Goal: Communication & Community: Answer question/provide support

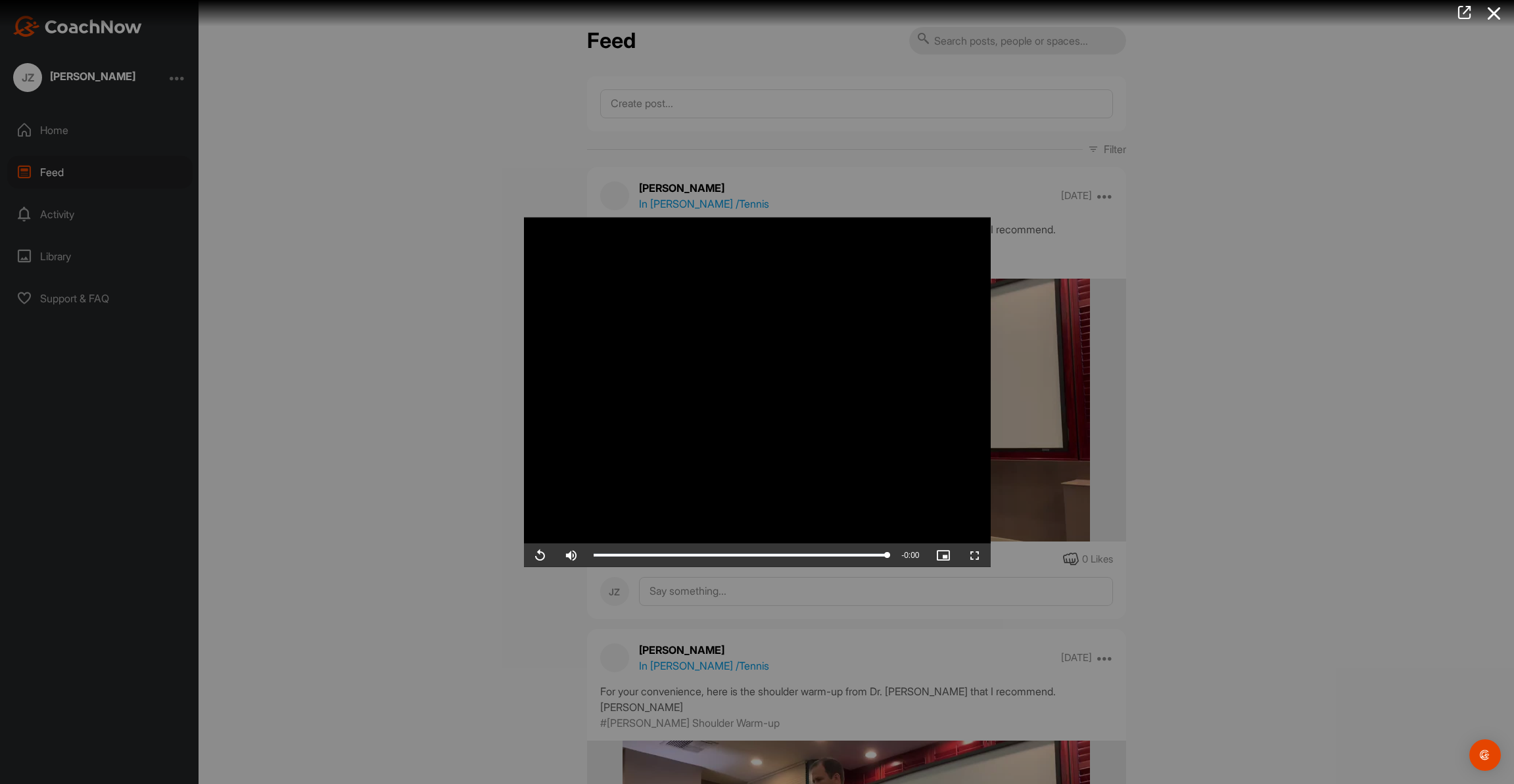
click at [1255, 221] on div at bounding box center [757, 392] width 1514 height 784
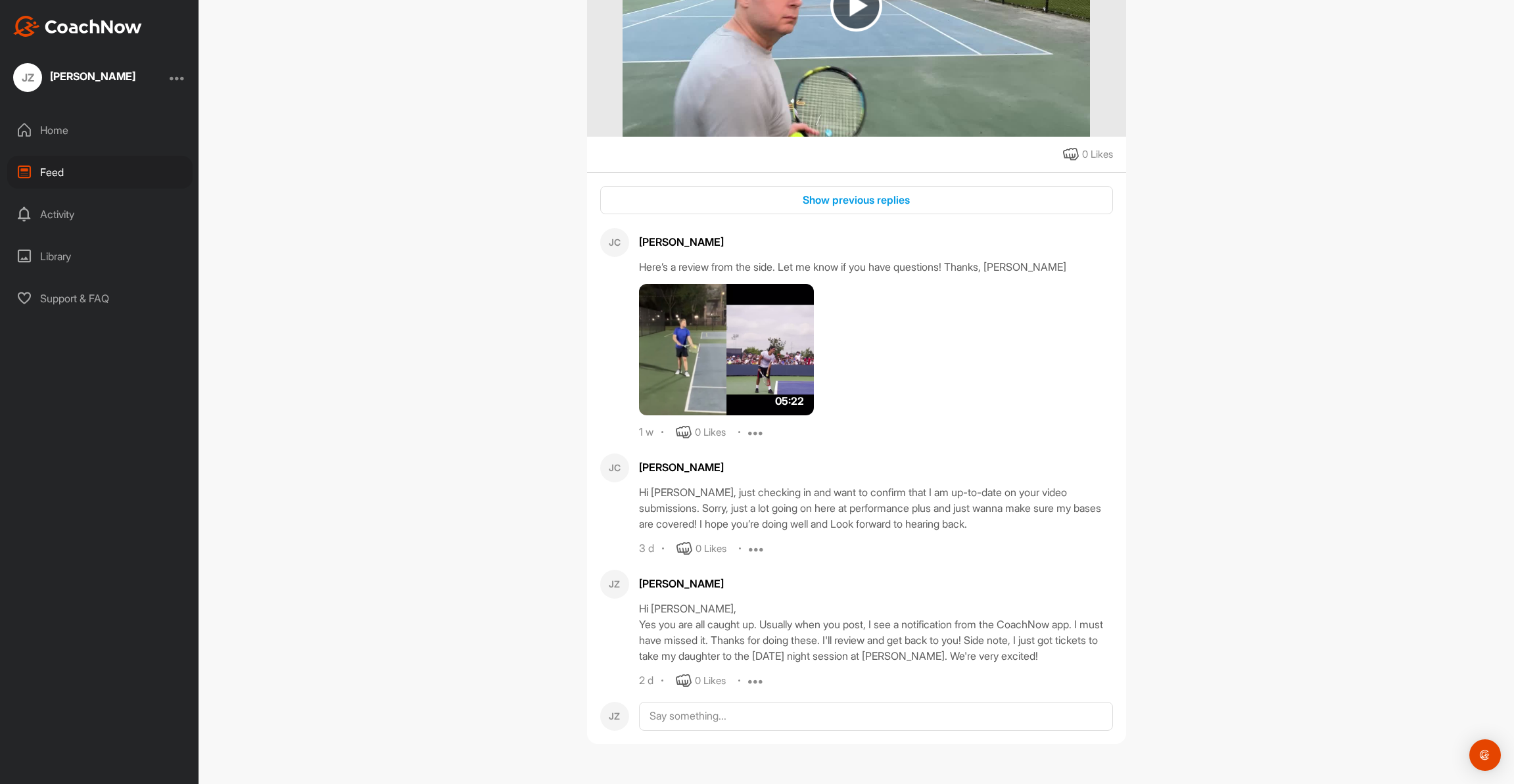
scroll to position [1607, 0]
click at [733, 712] on textarea at bounding box center [875, 716] width 474 height 29
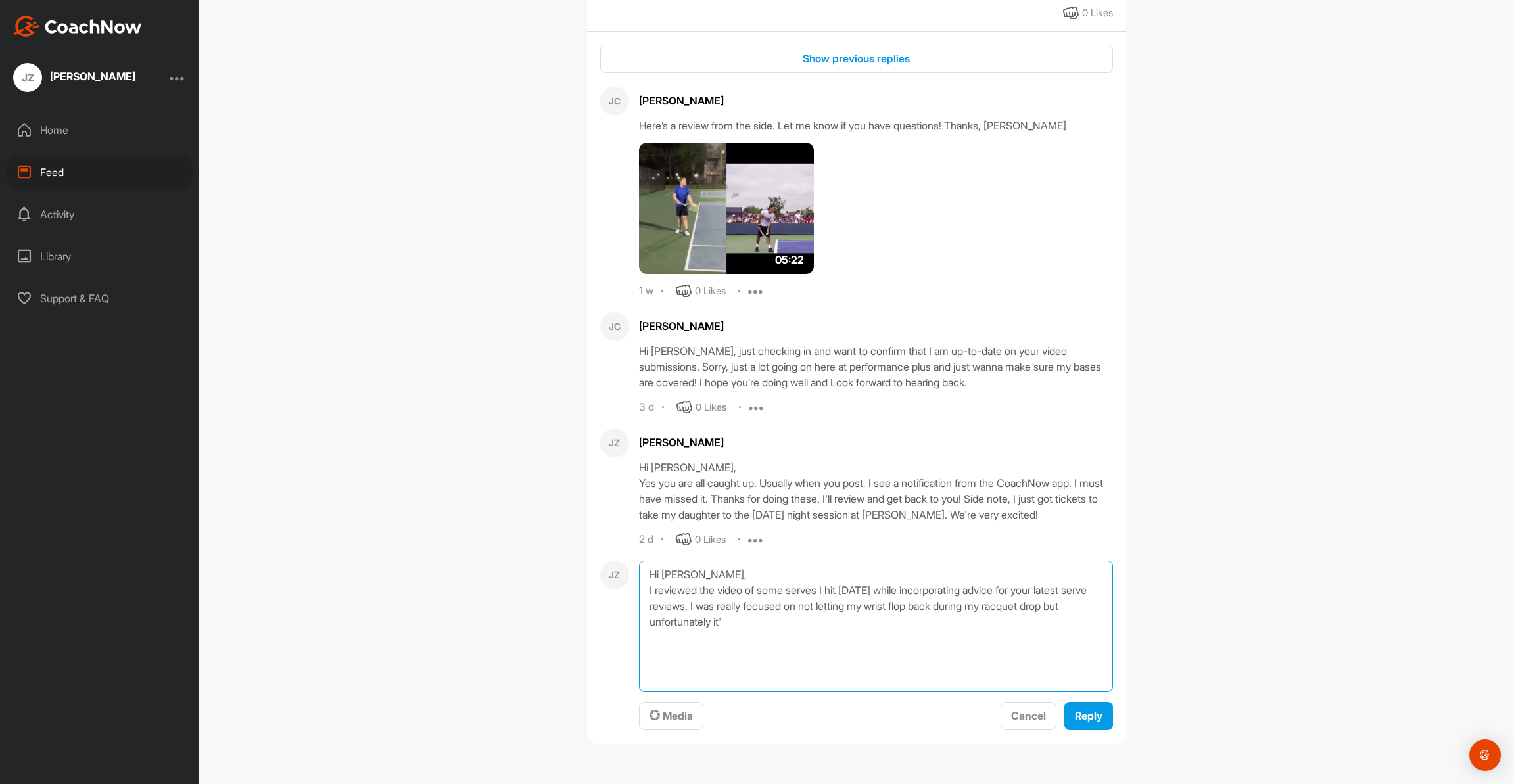
scroll to position [1757, 0]
drag, startPoint x: 793, startPoint y: 623, endPoint x: 849, endPoint y: 622, distance: 56.0
click at [849, 622] on textarea "Hi [PERSON_NAME], I reviewed the video of some serves I hit [DATE] while incorp…" at bounding box center [875, 627] width 474 height 132
click at [1026, 624] on textarea "Hi [PERSON_NAME], I reviewed the video of some serves I hit [DATE] while incorp…" at bounding box center [875, 627] width 474 height 132
click at [723, 638] on textarea "Hi [PERSON_NAME], I reviewed the video of some serves I hit [DATE] while incorp…" at bounding box center [875, 627] width 474 height 132
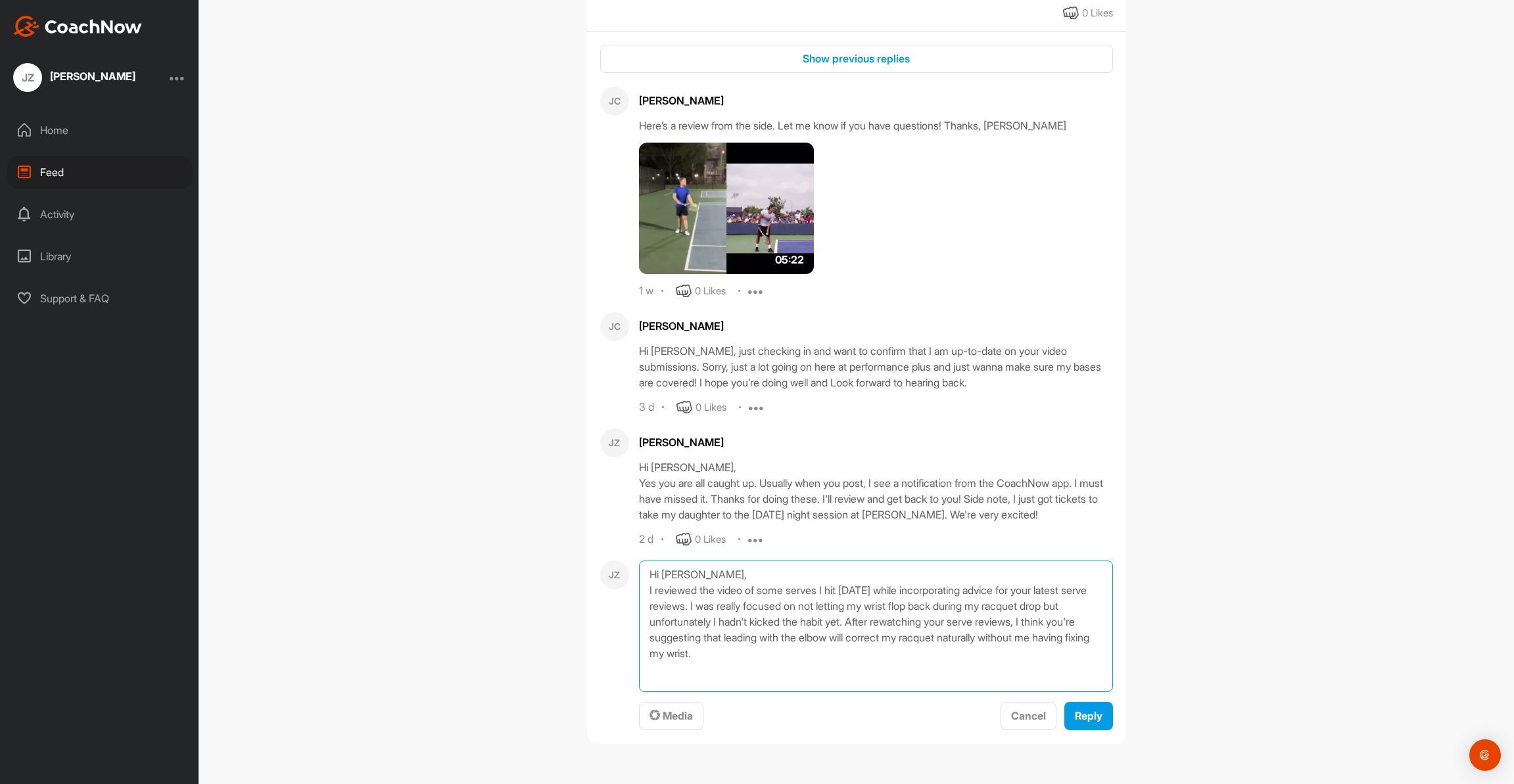
drag, startPoint x: 722, startPoint y: 638, endPoint x: 743, endPoint y: 639, distance: 21.0
click at [722, 638] on textarea "Hi [PERSON_NAME], I reviewed the video of some serves I hit [DATE] while incorp…" at bounding box center [875, 627] width 474 height 132
drag, startPoint x: 1024, startPoint y: 623, endPoint x: 1045, endPoint y: 626, distance: 21.2
click at [1024, 623] on textarea "Hi [PERSON_NAME], I reviewed the video of some serves I hit [DATE] while incorp…" at bounding box center [875, 627] width 474 height 132
drag, startPoint x: 882, startPoint y: 637, endPoint x: 904, endPoint y: 641, distance: 22.4
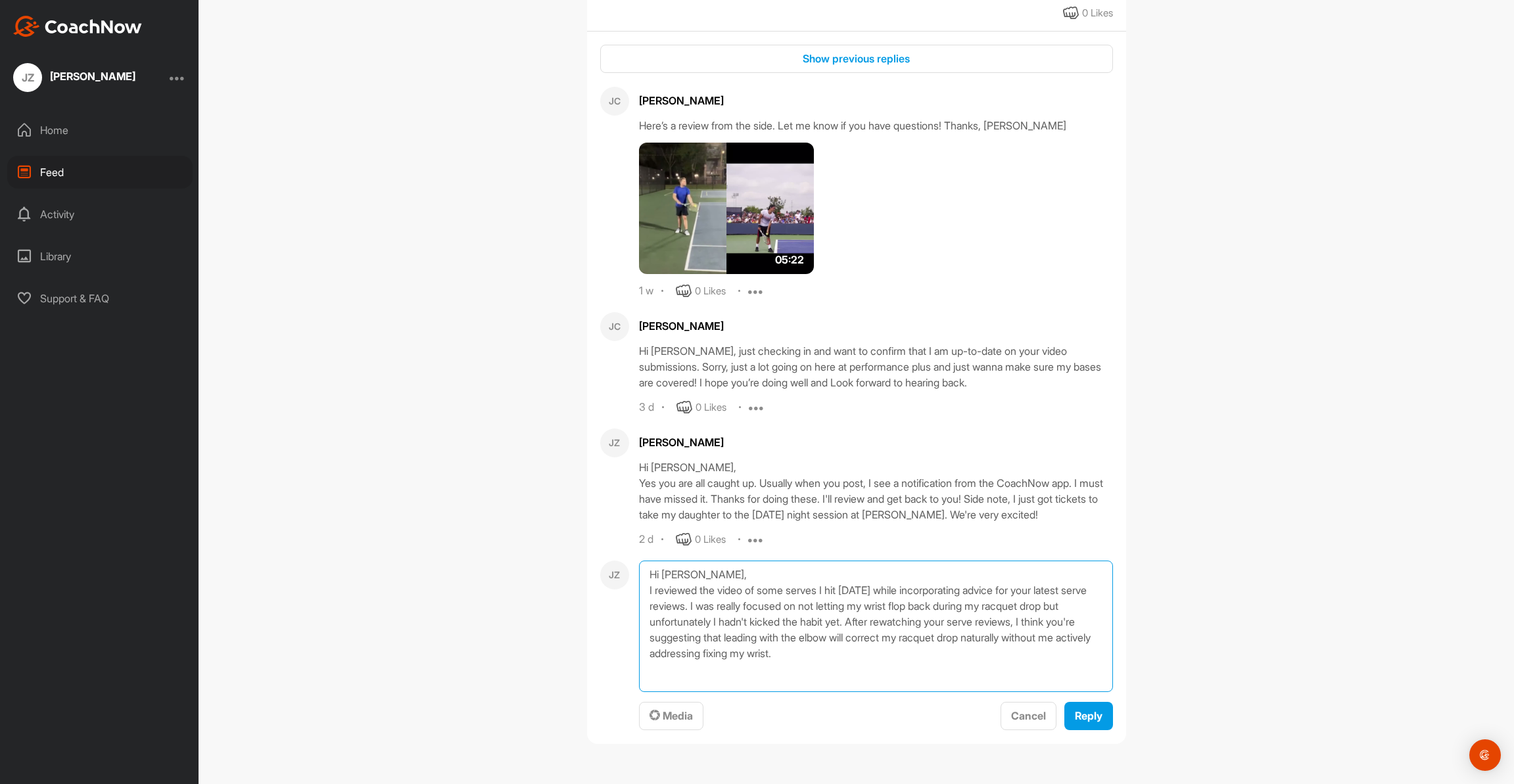
click at [882, 637] on textarea "Hi [PERSON_NAME], I reviewed the video of some serves I hit [DATE] while incorp…" at bounding box center [875, 627] width 474 height 132
click at [818, 639] on textarea "Hi [PERSON_NAME], I reviewed the video of some serves I hit [DATE] while incorp…" at bounding box center [875, 627] width 474 height 132
click at [817, 639] on textarea "Hi [PERSON_NAME], I reviewed the video of some serves I hit [DATE] while incorp…" at bounding box center [875, 627] width 474 height 132
drag, startPoint x: 694, startPoint y: 638, endPoint x: 837, endPoint y: 643, distance: 143.1
click at [837, 643] on textarea "Hi [PERSON_NAME], I reviewed the video of some serves I hit [DATE] while incorp…" at bounding box center [875, 627] width 474 height 132
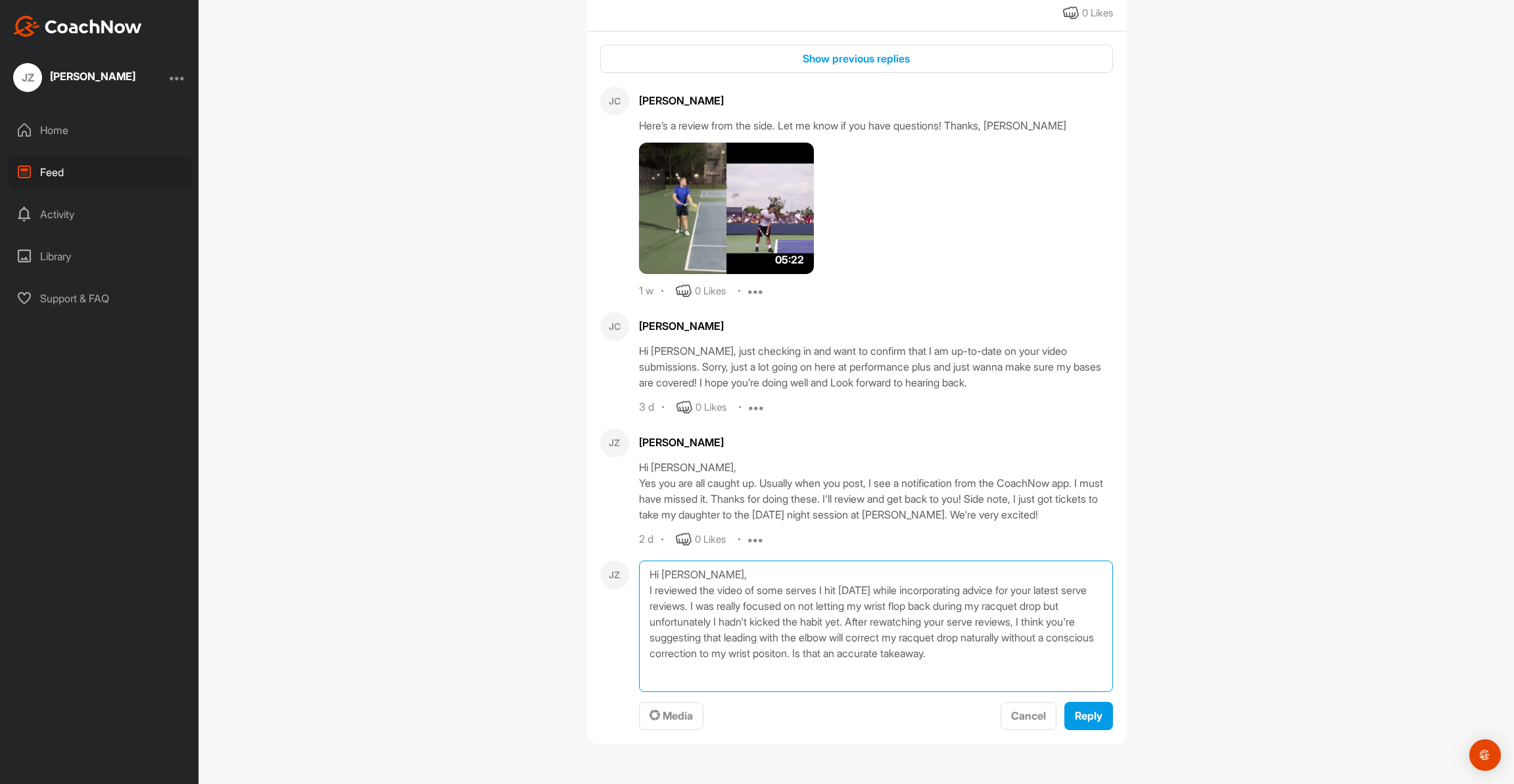
click at [891, 638] on textarea "Hi [PERSON_NAME], I reviewed the video of some serves I hit [DATE] while incorp…" at bounding box center [875, 627] width 474 height 132
drag, startPoint x: 887, startPoint y: 586, endPoint x: 911, endPoint y: 587, distance: 24.0
click at [911, 587] on textarea "Hi [PERSON_NAME], I reviewed the video of some serves I hit [DATE] while incorp…" at bounding box center [875, 627] width 474 height 132
drag, startPoint x: 1026, startPoint y: 587, endPoint x: 1019, endPoint y: 587, distance: 7.0
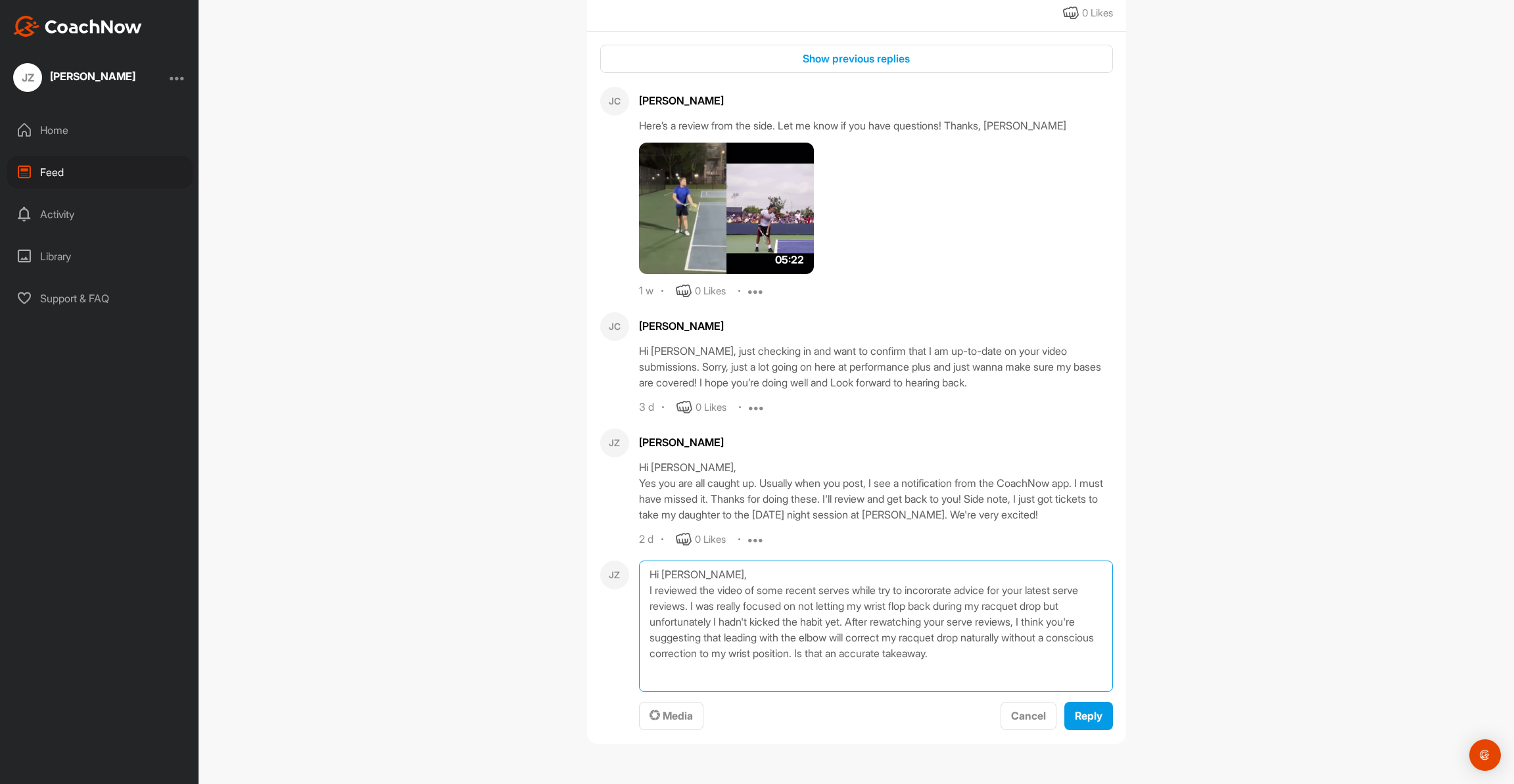
click at [1018, 587] on textarea "Hi [PERSON_NAME], I reviewed the video of some recent serves while try to incor…" at bounding box center [875, 627] width 474 height 132
drag, startPoint x: 951, startPoint y: 589, endPoint x: 989, endPoint y: 595, distance: 38.5
click at [952, 589] on textarea "Hi [PERSON_NAME], I reviewed the video of some recent serves while try to incor…" at bounding box center [875, 627] width 474 height 132
click at [780, 622] on textarea "Hi [PERSON_NAME], I reviewed the video of some recent serves while try to incor…" at bounding box center [875, 627] width 474 height 132
click at [780, 622] on textarea "Hi [PERSON_NAME], I reviewed the video of some recent serves while try to incor…" at bounding box center [875, 627] width 474 height 132
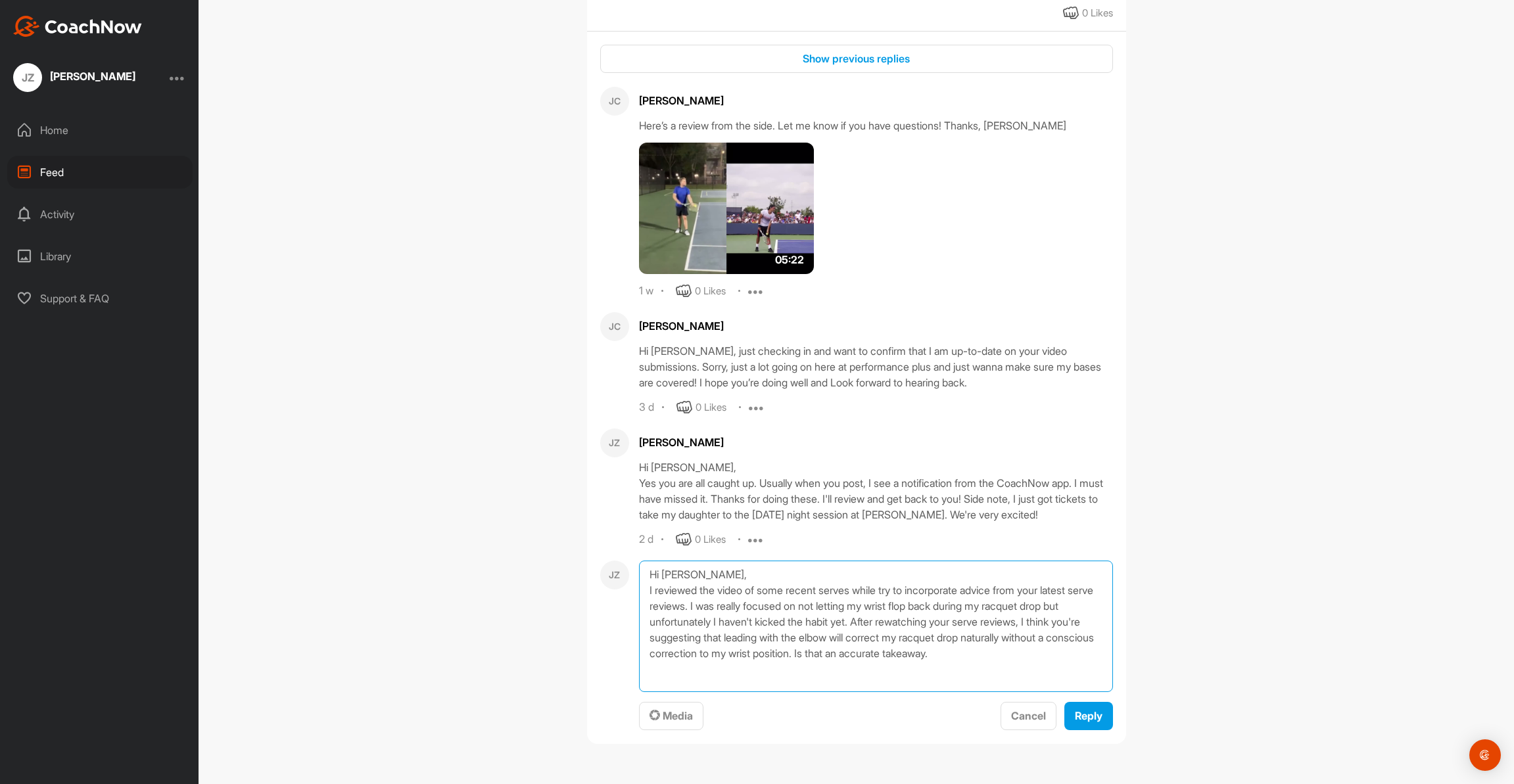
click at [1018, 656] on textarea "Hi [PERSON_NAME], I reviewed the video of some recent serves while try to incor…" at bounding box center [875, 627] width 474 height 132
click at [1095, 637] on textarea "Hi [PERSON_NAME], I reviewed the video of some recent serves while try to incor…" at bounding box center [875, 627] width 474 height 132
drag, startPoint x: 694, startPoint y: 651, endPoint x: 804, endPoint y: 653, distance: 110.0
click at [804, 653] on textarea "Hi [PERSON_NAME], I reviewed the video of some recent serves while try to incor…" at bounding box center [875, 627] width 474 height 132
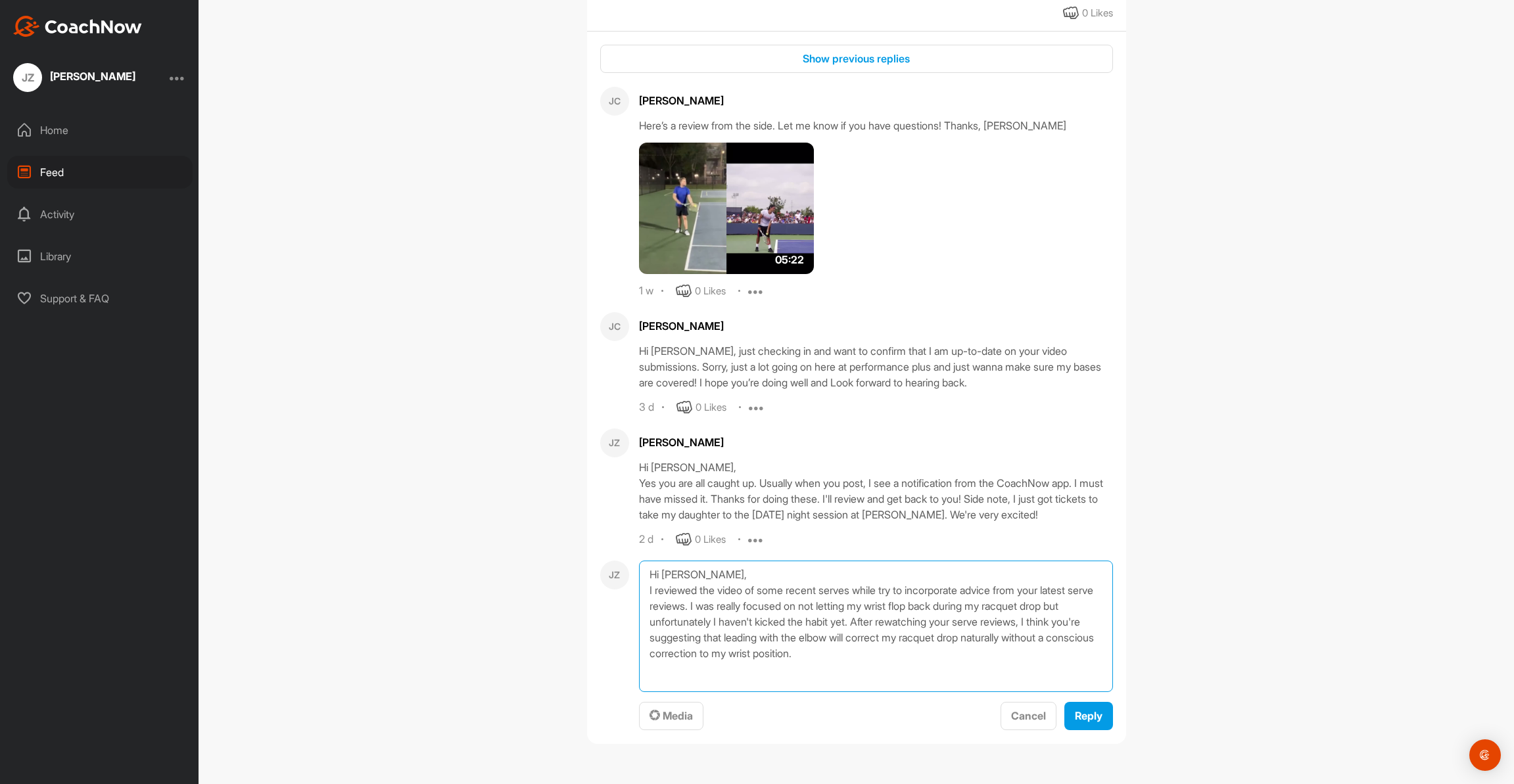
drag, startPoint x: 932, startPoint y: 656, endPoint x: 681, endPoint y: 597, distance: 257.8
click at [654, 594] on textarea "Hi [PERSON_NAME], I reviewed the video of some recent serves while try to incor…" at bounding box center [875, 627] width 474 height 132
drag, startPoint x: 662, startPoint y: 587, endPoint x: 695, endPoint y: 595, distance: 34.0
click at [662, 587] on textarea "Hi [PERSON_NAME], I reviewed the video of some recent serves while try to incor…" at bounding box center [875, 627] width 474 height 132
drag, startPoint x: 893, startPoint y: 605, endPoint x: 654, endPoint y: 595, distance: 239.2
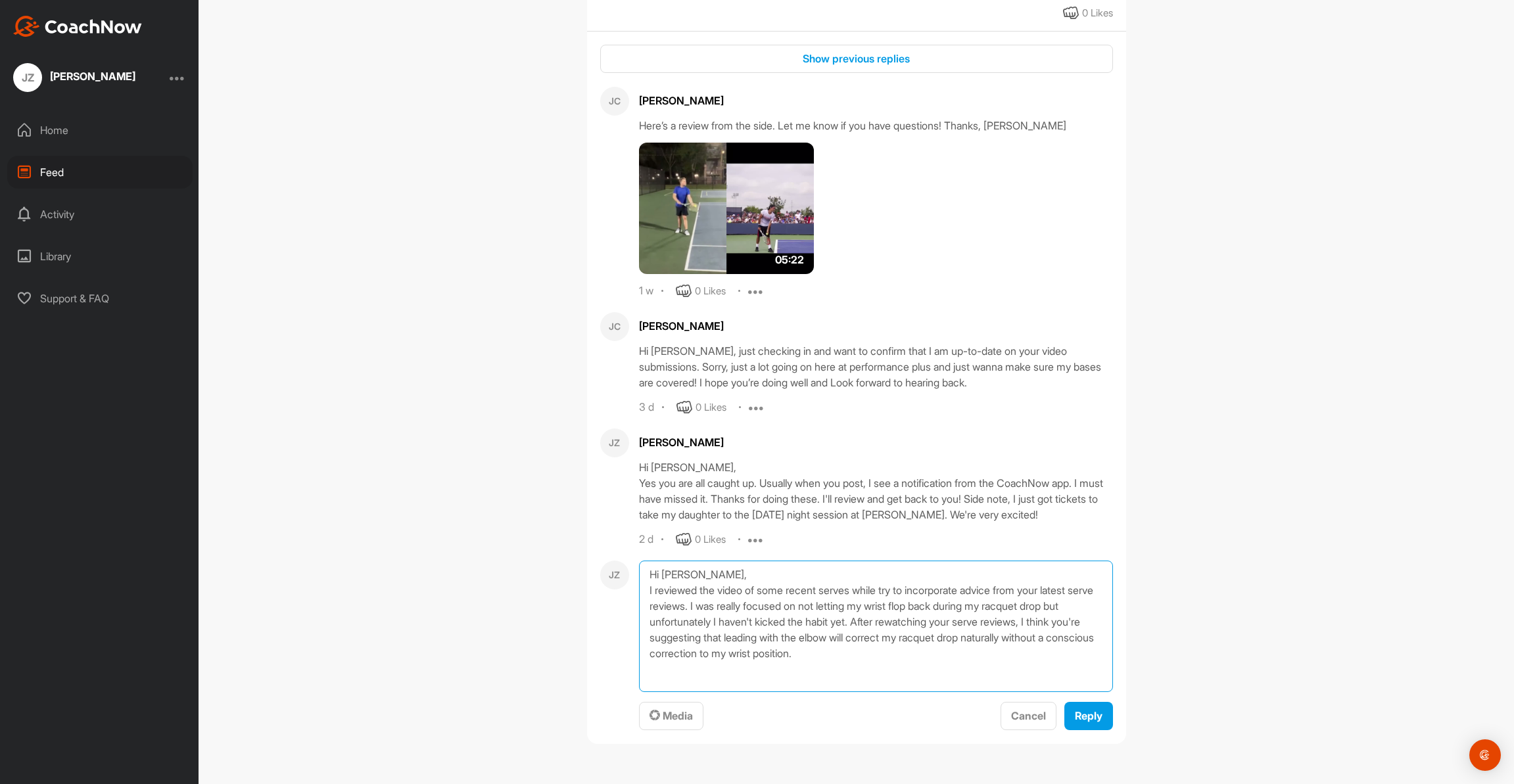
click at [654, 595] on textarea "Hi [PERSON_NAME], I reviewed the video of some recent serves while try to incor…" at bounding box center [875, 627] width 474 height 132
click at [822, 591] on textarea "Hi [PERSON_NAME], I'm still seeing my wrist flop back during my racquet drop bu…" at bounding box center [875, 627] width 474 height 132
click at [918, 611] on textarea "Hi [PERSON_NAME], I reviewed the video of some recent serves while try to incor…" at bounding box center [875, 627] width 474 height 132
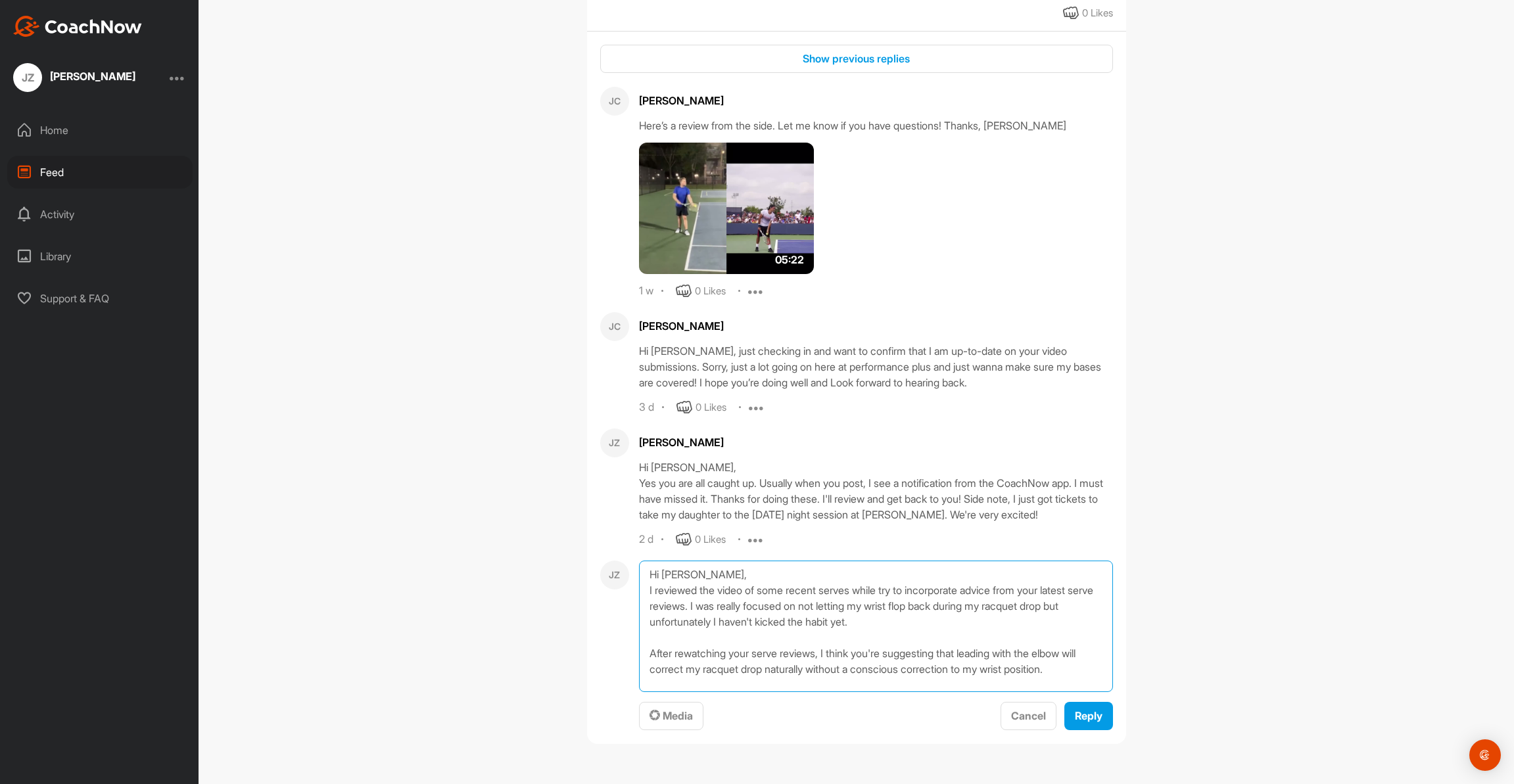
scroll to position [1758, 0]
drag, startPoint x: 655, startPoint y: 653, endPoint x: 1027, endPoint y: 658, distance: 372.0
click at [1027, 658] on textarea "Hi [PERSON_NAME], I reviewed the video of some recent serves while try to incor…" at bounding box center [875, 627] width 474 height 132
drag, startPoint x: 655, startPoint y: 654, endPoint x: 723, endPoint y: 654, distance: 68.0
click at [657, 654] on textarea "Hi [PERSON_NAME], I reviewed the video of some recent serves while try to incor…" at bounding box center [875, 627] width 474 height 132
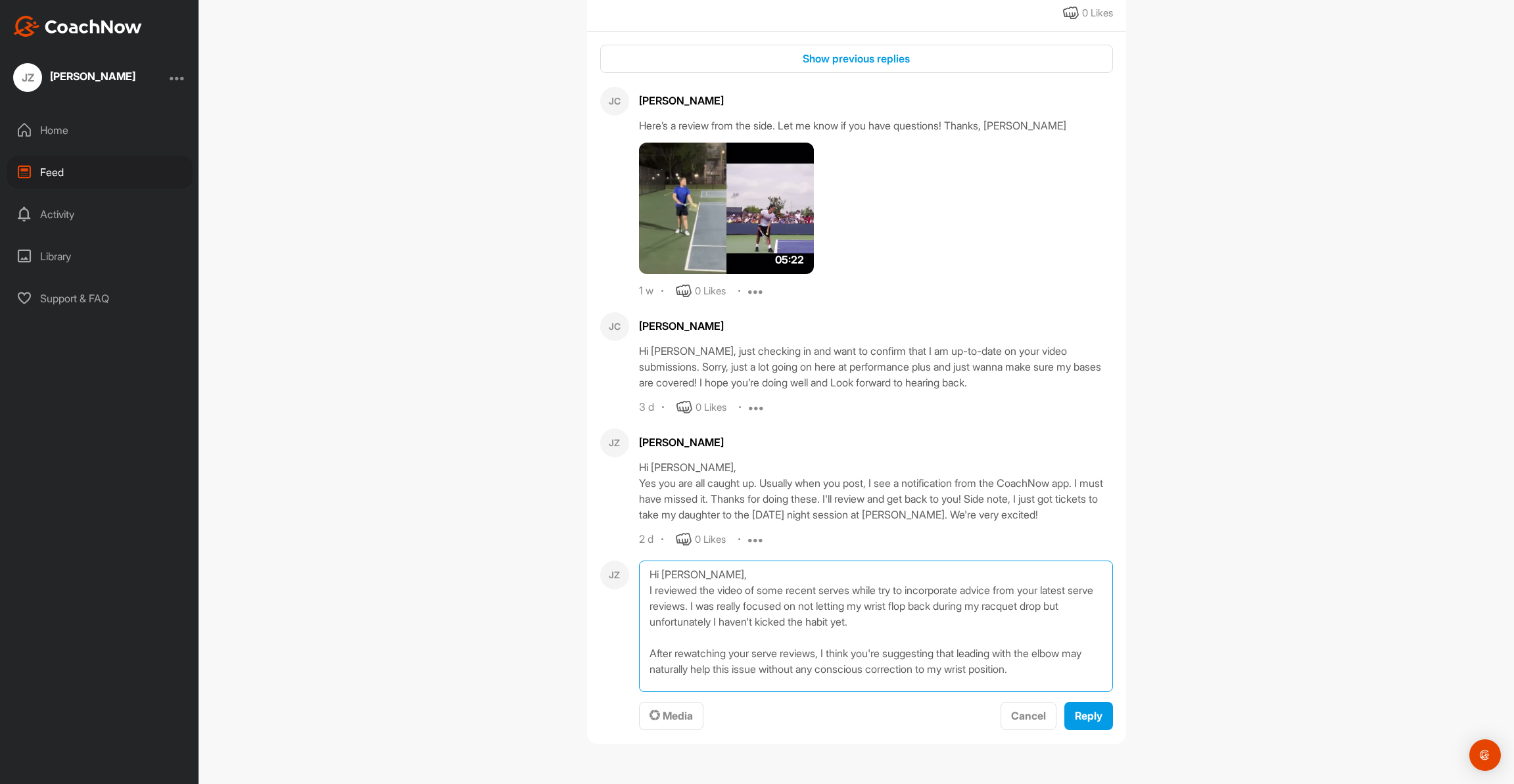
drag, startPoint x: 1070, startPoint y: 654, endPoint x: 1107, endPoint y: 658, distance: 37.2
click at [1070, 654] on textarea "Hi [PERSON_NAME], I reviewed the video of some recent serves while try to incor…" at bounding box center [875, 627] width 474 height 132
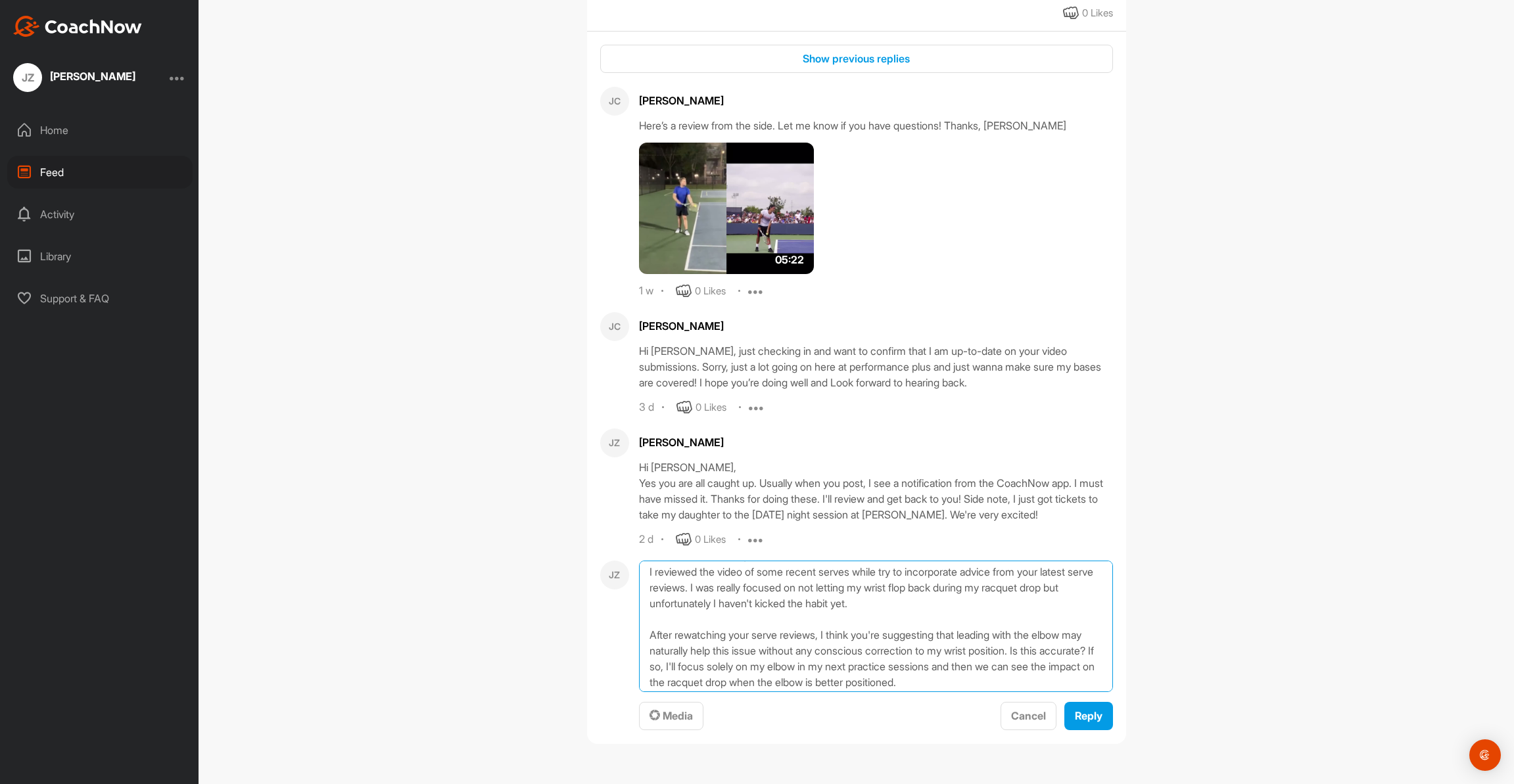
type textarea "Hi [PERSON_NAME], I reviewed the video of some recent serves while try to incor…"
click at [1092, 711] on span "Reply" at bounding box center [1089, 716] width 28 height 13
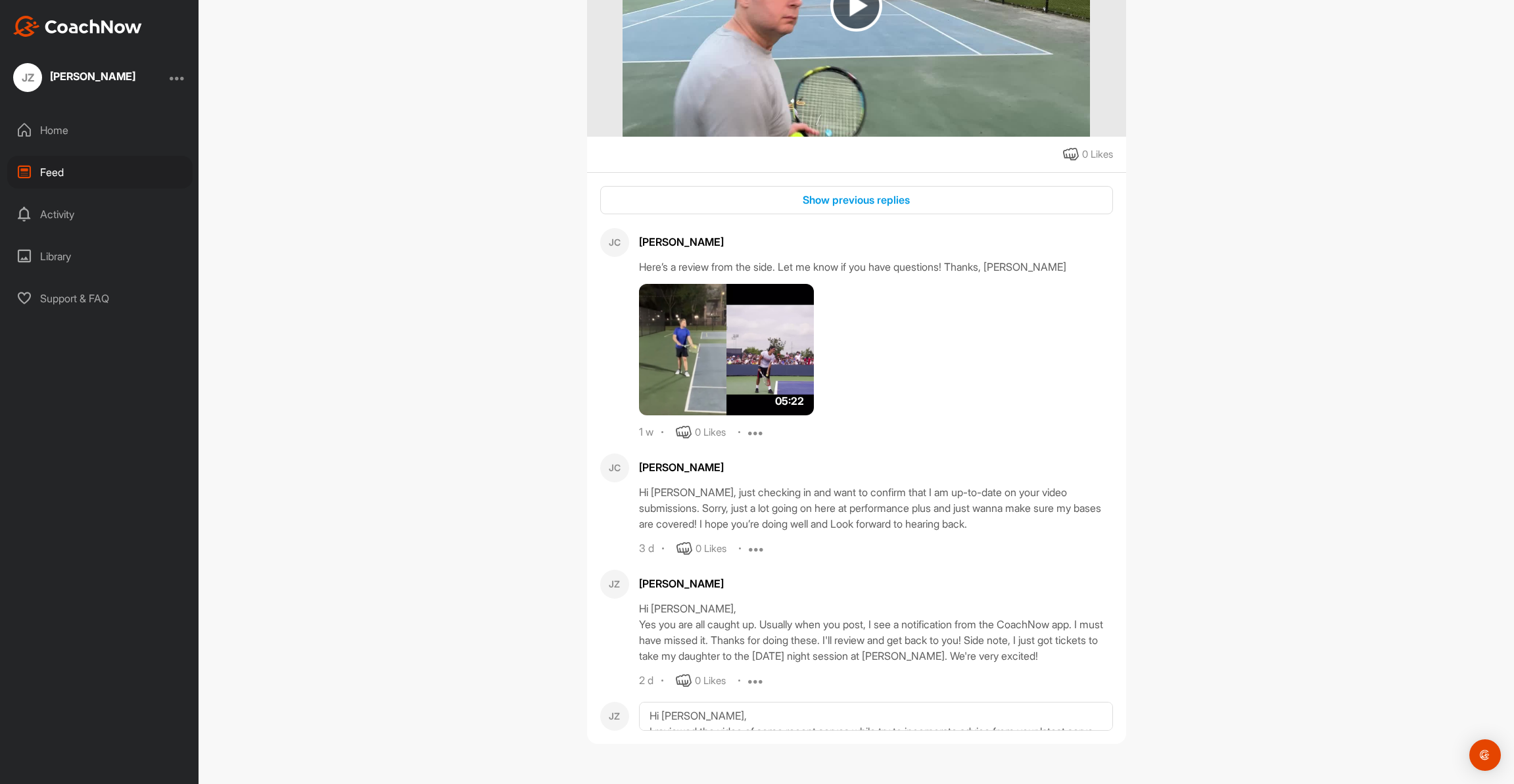
scroll to position [1758, 0]
